Goal: Task Accomplishment & Management: Manage account settings

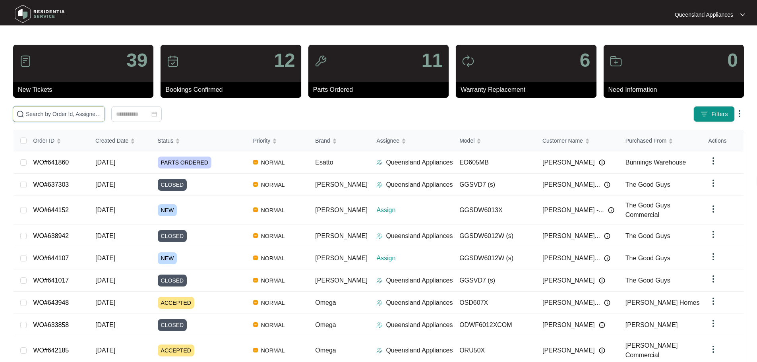
click at [101, 117] on input "text" at bounding box center [64, 114] width 76 height 9
paste input "639688"
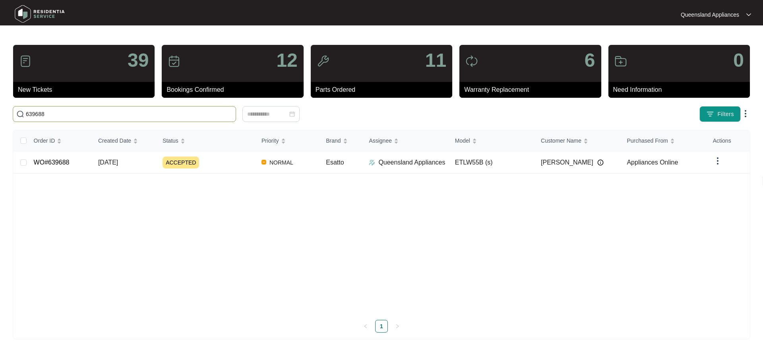
type input "639688"
click at [215, 168] on div "ACCEPTED" at bounding box center [209, 163] width 93 height 12
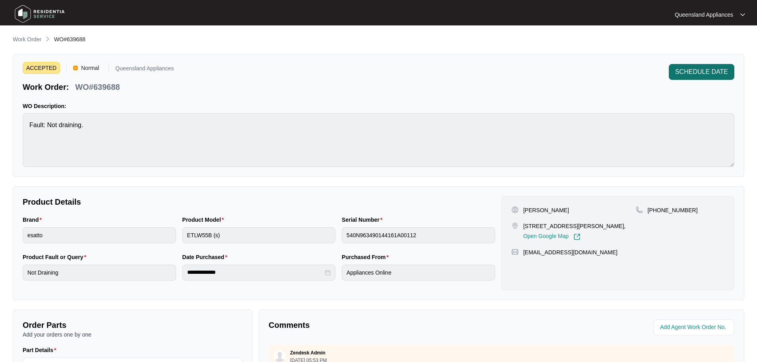
click at [725, 78] on button "SCHEDULE DATE" at bounding box center [702, 72] width 66 height 16
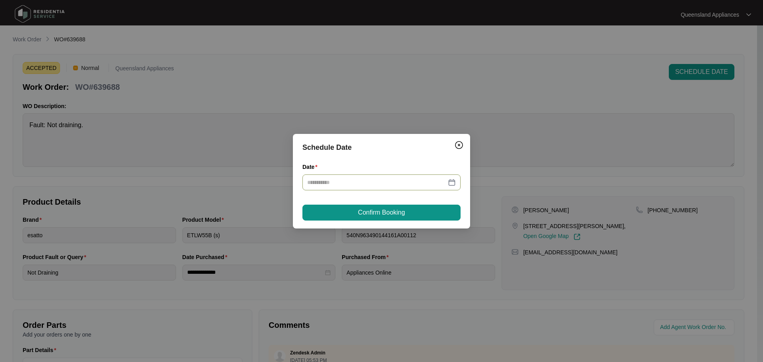
click at [447, 182] on div at bounding box center [381, 182] width 149 height 9
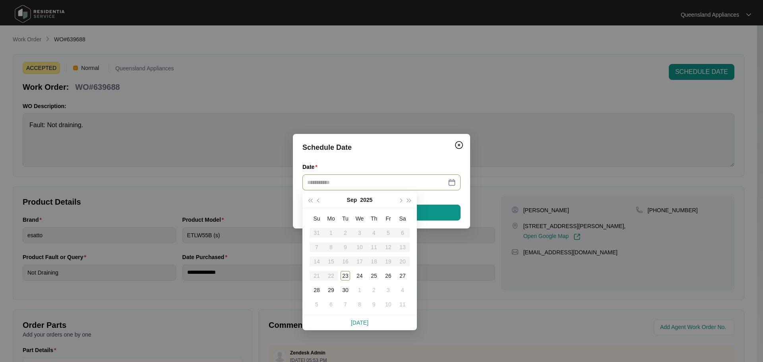
click at [455, 182] on div at bounding box center [381, 182] width 149 height 9
click at [346, 276] on div "23" at bounding box center [346, 276] width 10 height 10
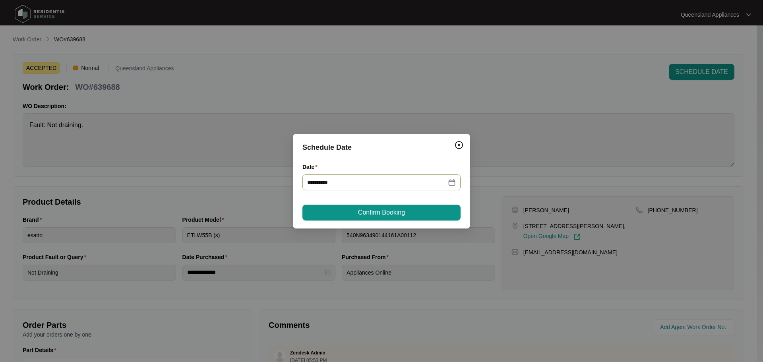
type input "**********"
click at [414, 211] on button "Confirm Booking" at bounding box center [382, 213] width 158 height 16
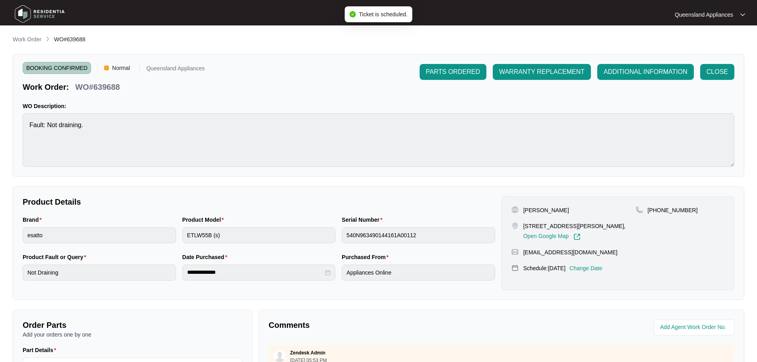
scroll to position [165, 0]
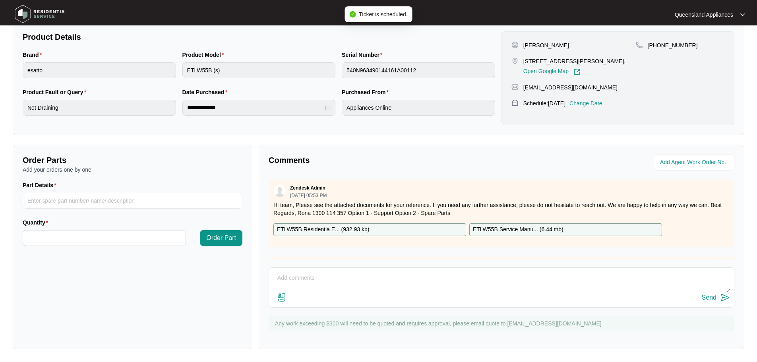
click at [448, 282] on textarea at bounding box center [501, 282] width 457 height 21
paste textarea "Called to washing machine not draining. ETLW55B. Tech attended and traced fault…"
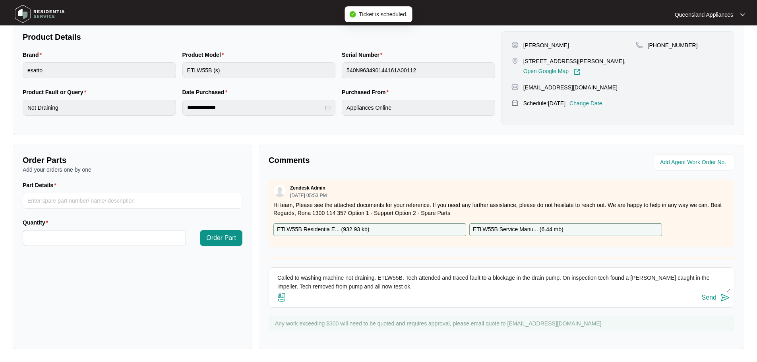
scroll to position [32, 0]
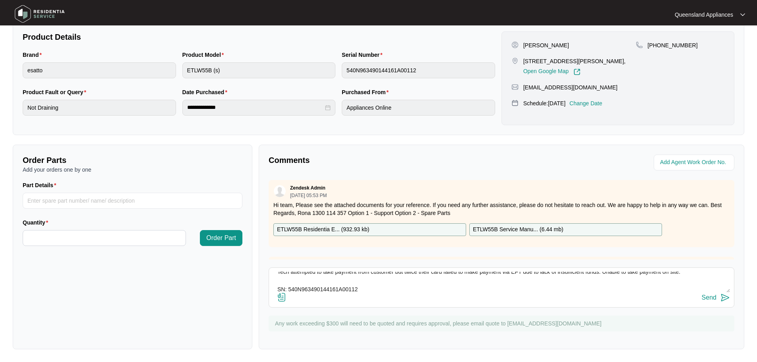
type textarea "Called to washing machine not draining. ETLW55B. Tech attended and traced fault…"
click at [725, 298] on img at bounding box center [726, 298] width 10 height 10
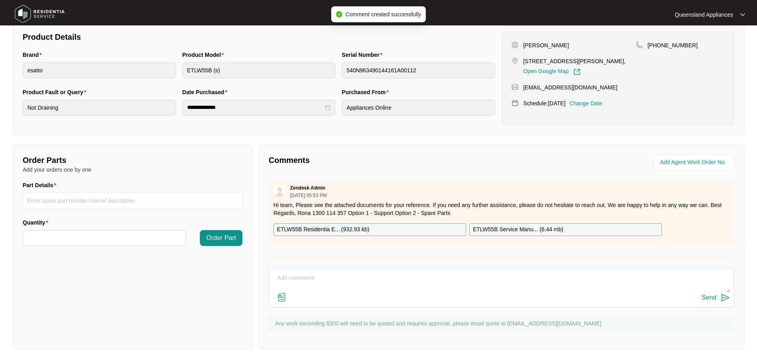
scroll to position [0, 0]
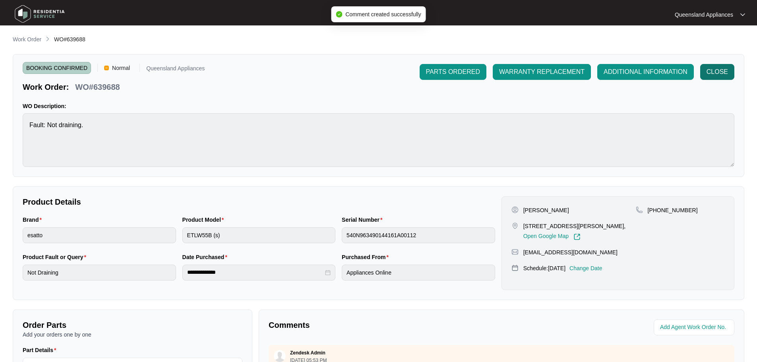
click at [717, 72] on span "CLOSE" at bounding box center [717, 72] width 21 height 10
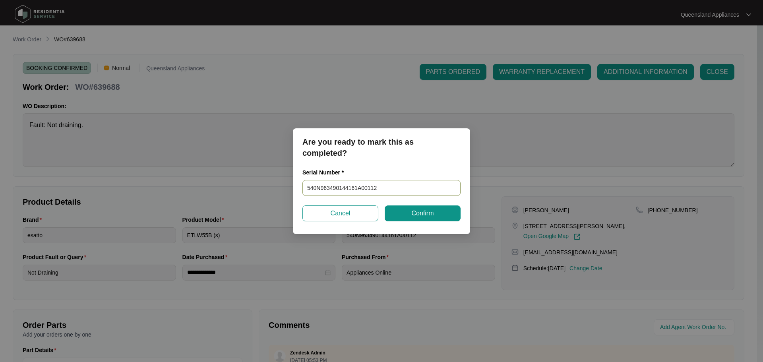
click at [373, 190] on input "540N963490144161A00112" at bounding box center [382, 188] width 158 height 16
click at [404, 212] on button "Confirm" at bounding box center [423, 214] width 76 height 16
